Goal: Find specific fact: Find contact information

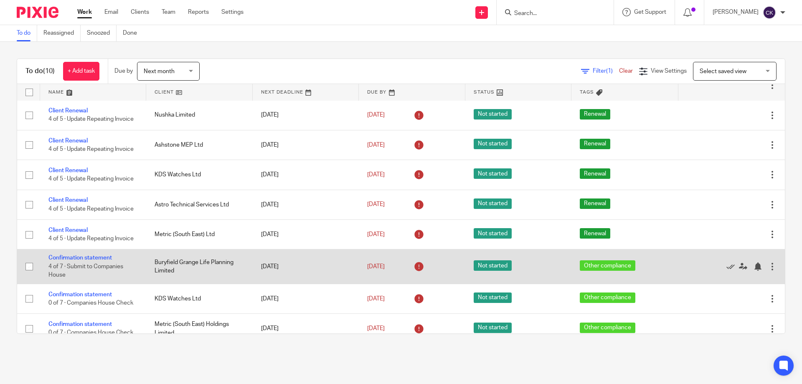
scroll to position [70, 0]
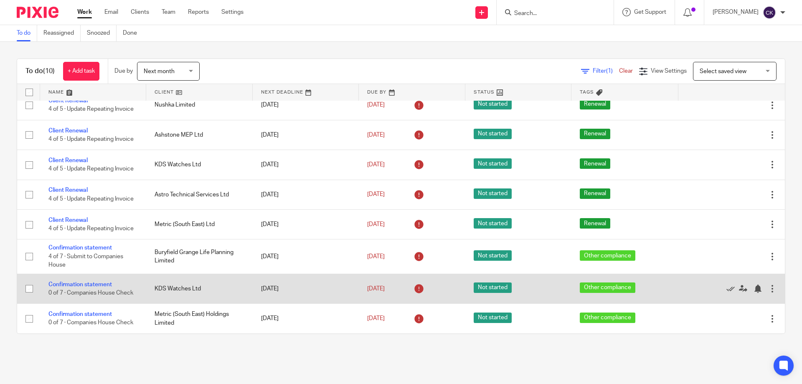
click at [177, 293] on td "KDS Watches Ltd" at bounding box center [199, 289] width 106 height 30
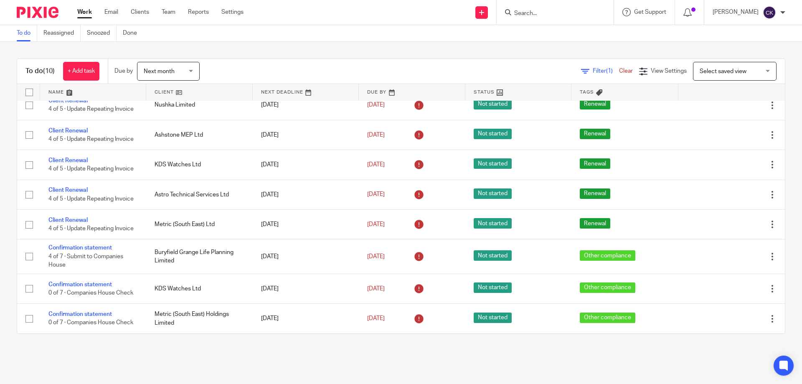
click at [549, 15] on input "Search" at bounding box center [550, 14] width 75 height 8
click at [546, 15] on input "Search" at bounding box center [550, 14] width 75 height 8
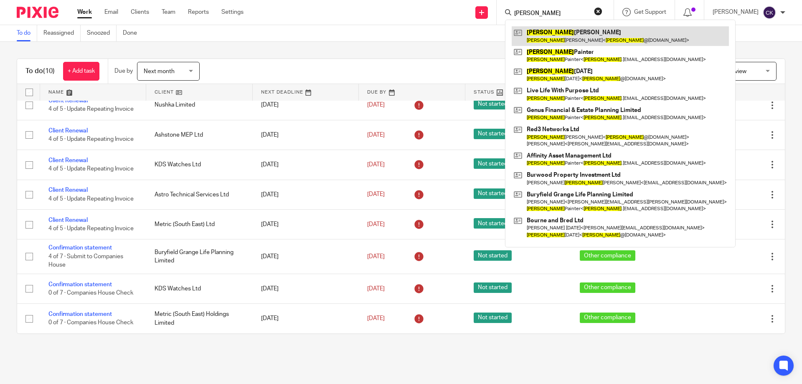
type input "[PERSON_NAME]"
click at [548, 34] on link at bounding box center [620, 35] width 217 height 19
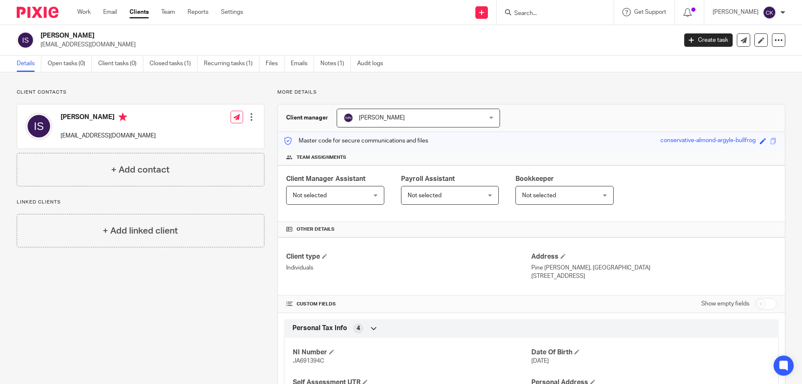
scroll to position [42, 0]
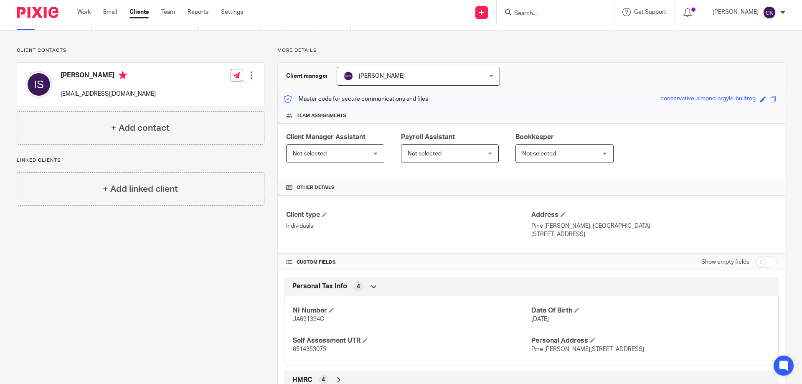
drag, startPoint x: 607, startPoint y: 233, endPoint x: 527, endPoint y: 226, distance: 80.6
click at [531, 226] on div "Address Pine Shaw, Cripple Street Maidstone , Kent, ME15 6DN" at bounding box center [653, 225] width 245 height 28
copy div "Pine Shaw, Cripple Street Maidstone , Kent, ME15 6DN"
